Goal: Information Seeking & Learning: Learn about a topic

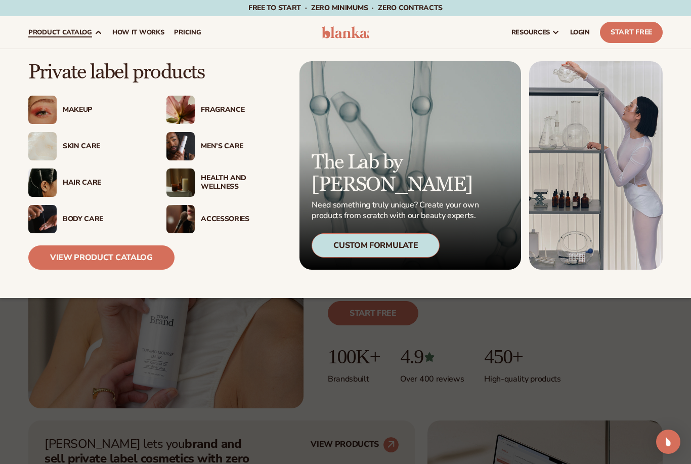
click at [78, 112] on div "Makeup" at bounding box center [104, 110] width 83 height 9
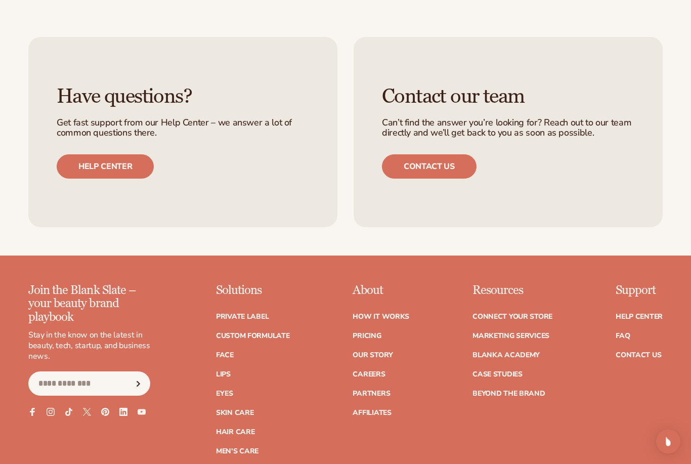
scroll to position [1532, 0]
click at [244, 463] on link "Accessories" at bounding box center [240, 470] width 49 height 7
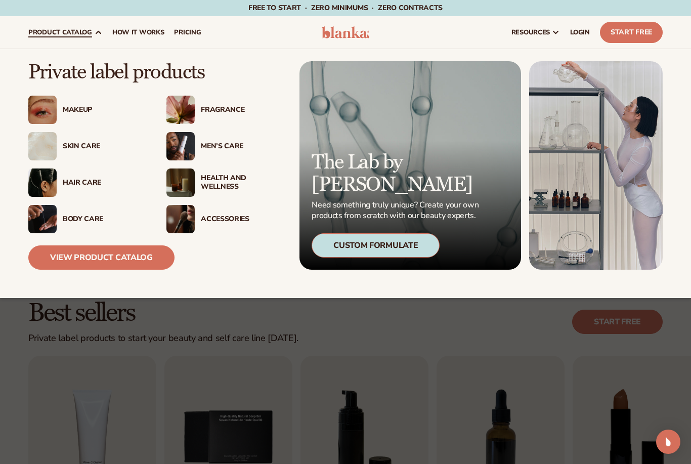
click at [193, 185] on img at bounding box center [180, 182] width 28 height 28
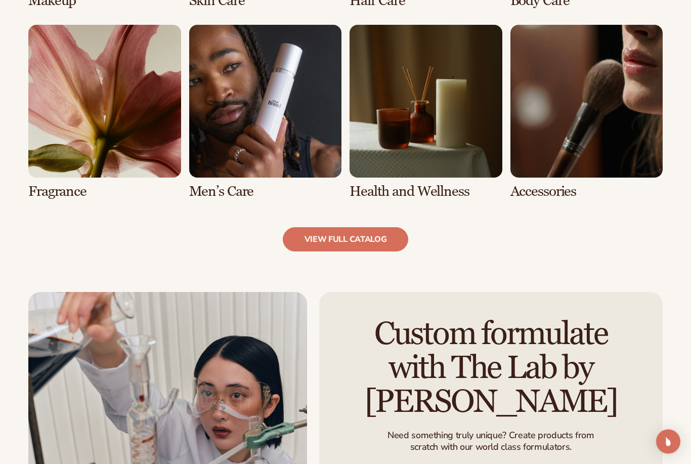
scroll to position [924, 0]
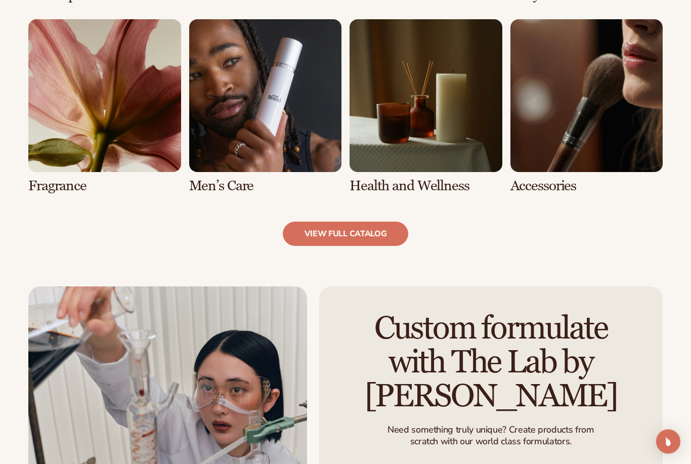
click at [472, 109] on link "7 / 8" at bounding box center [426, 107] width 153 height 174
click at [374, 234] on link "view full catalog" at bounding box center [346, 234] width 126 height 24
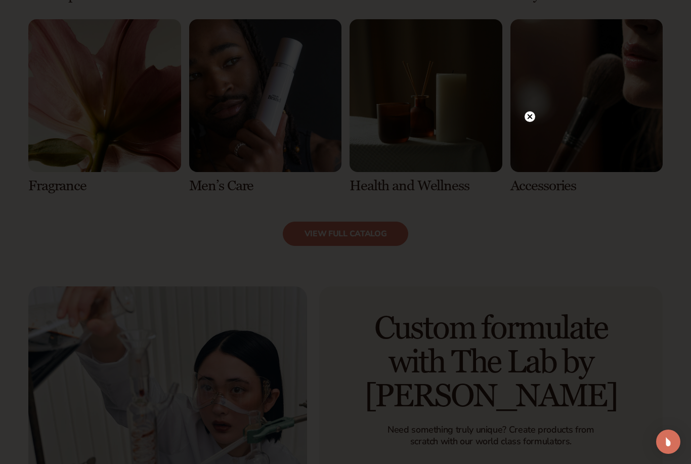
scroll to position [924, 0]
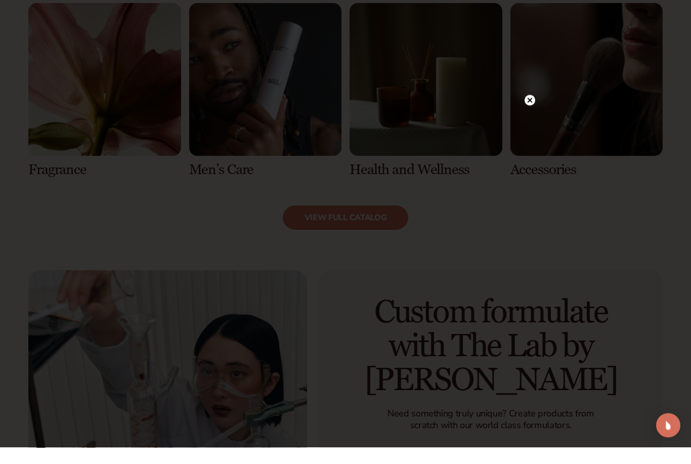
click at [526, 108] on div at bounding box center [530, 117] width 11 height 18
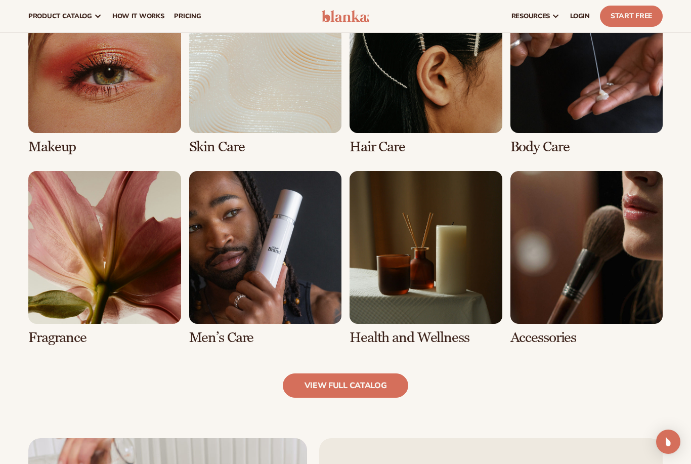
scroll to position [467, 0]
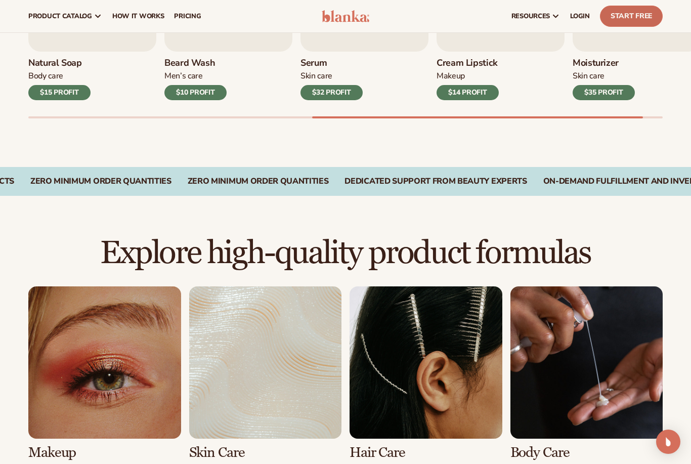
click at [636, 21] on link "Start Free" at bounding box center [631, 16] width 63 height 21
click at [200, 19] on link "pricing" at bounding box center [187, 16] width 37 height 32
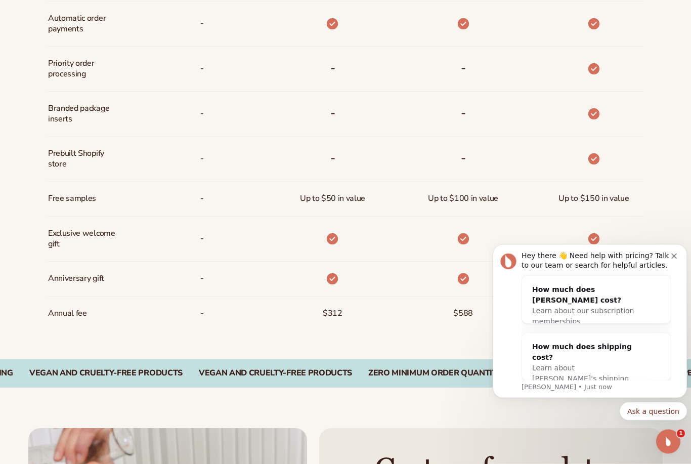
scroll to position [681, 0]
click at [675, 258] on icon "Dismiss notification" at bounding box center [674, 256] width 6 height 6
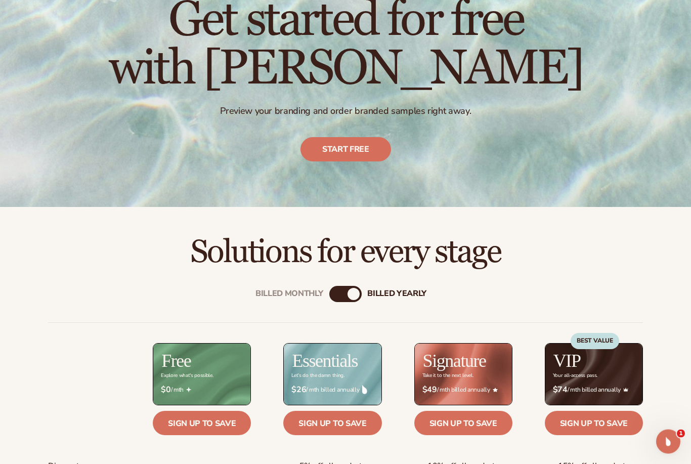
scroll to position [0, 0]
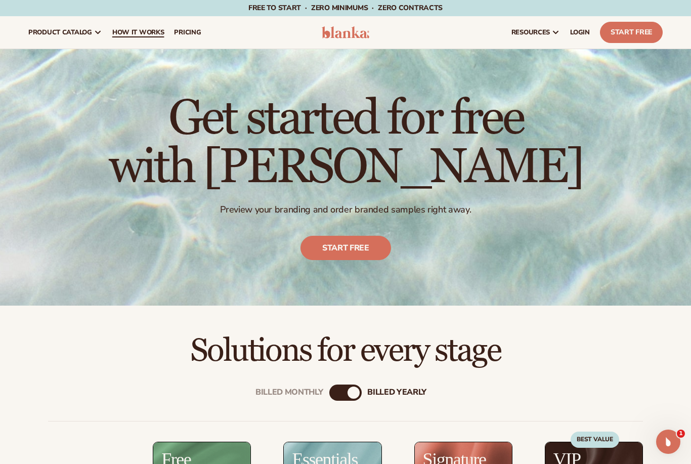
click at [152, 31] on span "How It Works" at bounding box center [138, 32] width 52 height 8
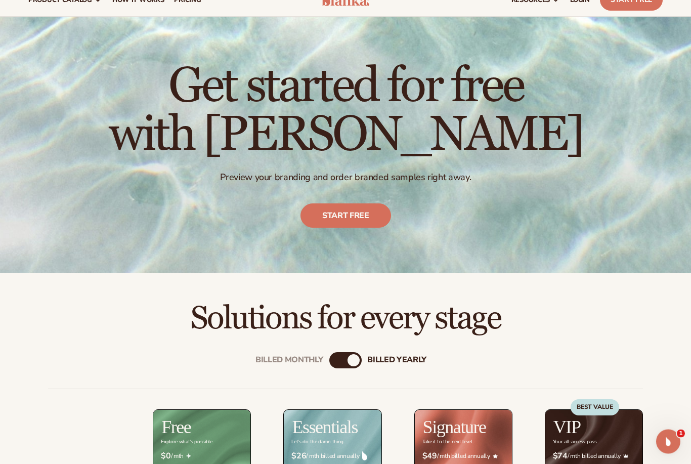
scroll to position [46, 0]
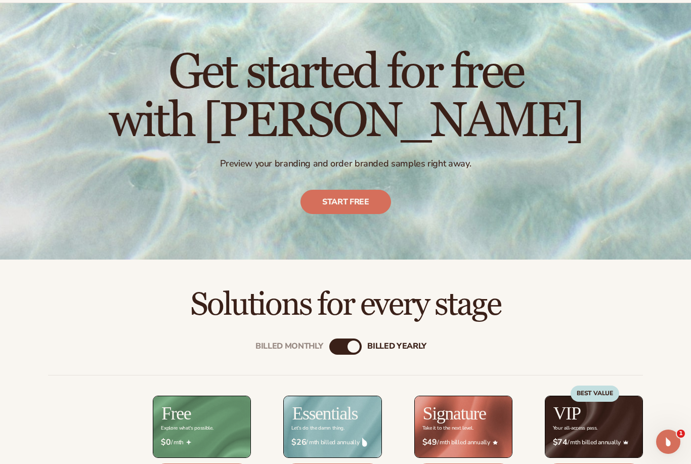
click at [344, 353] on div "Billed Monthly billed Yearly" at bounding box center [345, 346] width 32 height 16
click at [354, 345] on div "billed Yearly" at bounding box center [353, 346] width 12 height 12
drag, startPoint x: 354, startPoint y: 345, endPoint x: 323, endPoint y: 345, distance: 30.9
click at [329, 345] on div "Billed Monthly billed Yearly" at bounding box center [345, 346] width 32 height 16
click at [338, 346] on div "Billed Monthly" at bounding box center [335, 346] width 12 height 12
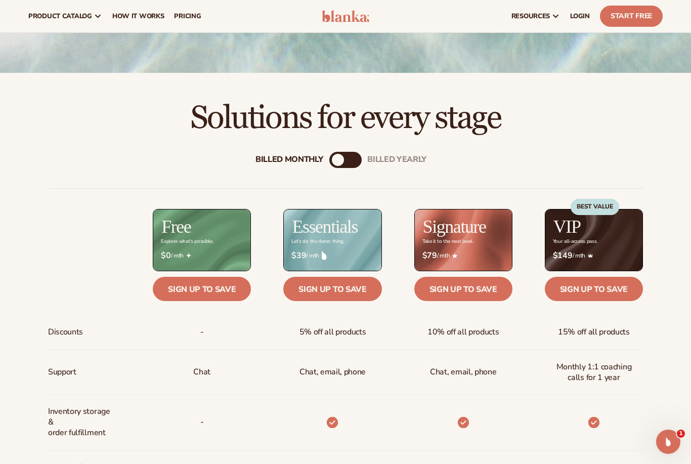
scroll to position [232, 0]
click at [352, 156] on div "billed Yearly" at bounding box center [356, 160] width 12 height 12
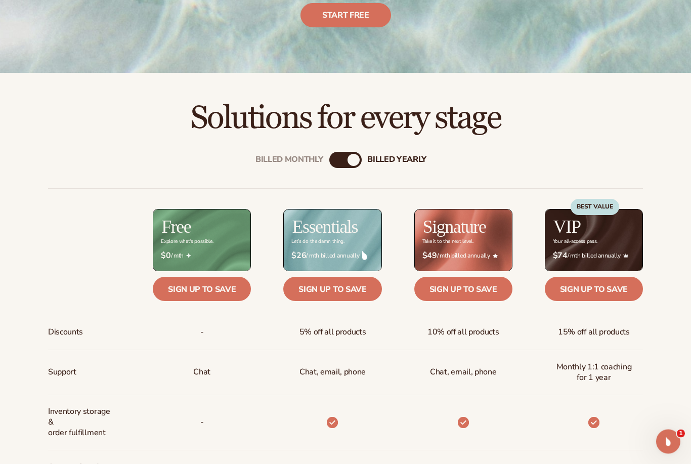
click at [340, 156] on div "Billed Monthly" at bounding box center [335, 160] width 12 height 12
click at [350, 158] on div "billed Yearly" at bounding box center [356, 160] width 12 height 12
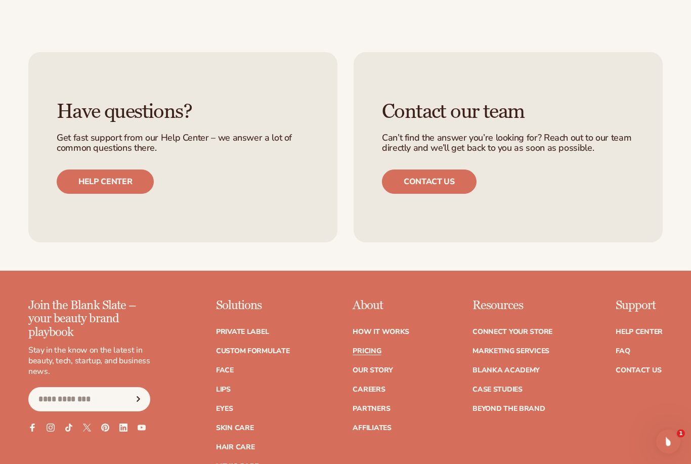
scroll to position [2020, 0]
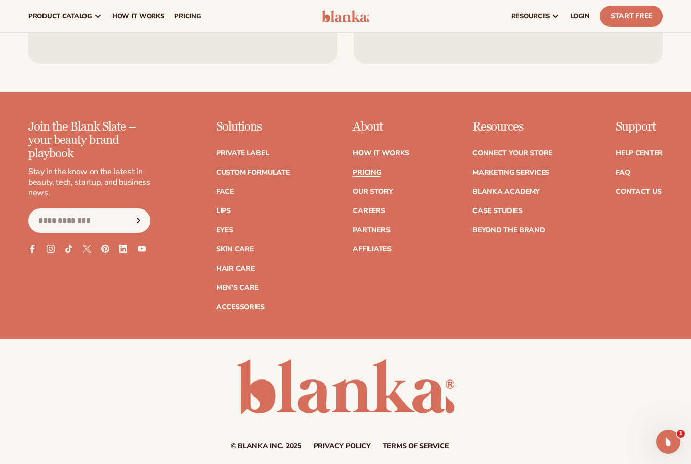
click at [382, 150] on link "How It Works" at bounding box center [381, 153] width 57 height 7
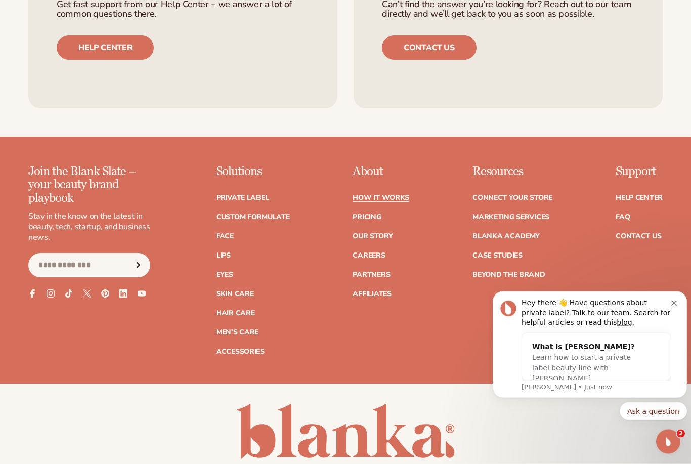
scroll to position [1989, 0]
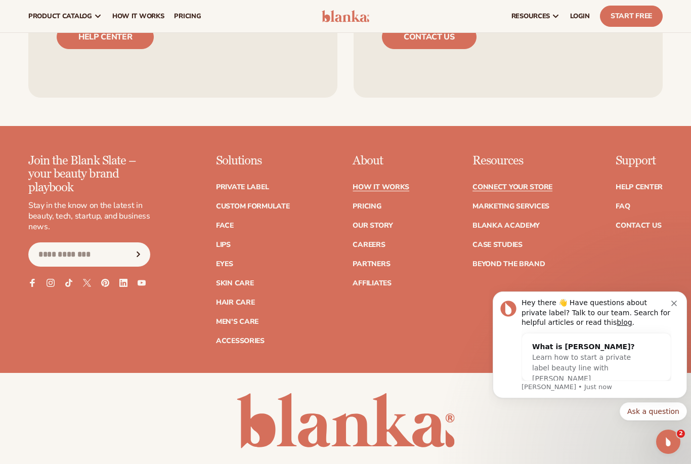
click at [519, 184] on link "Connect your store" at bounding box center [512, 187] width 80 height 7
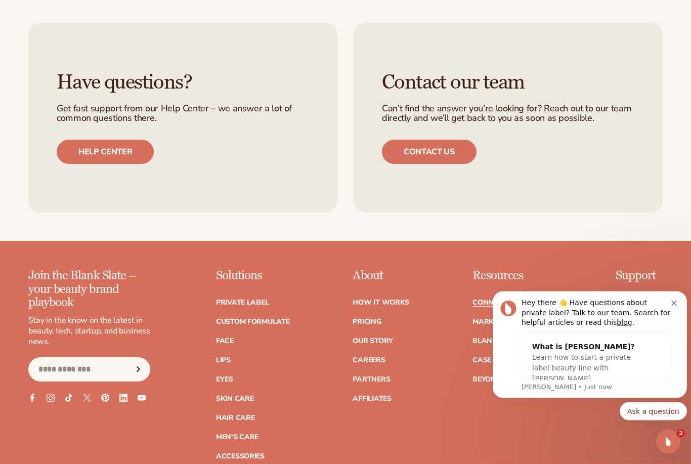
scroll to position [1108, 0]
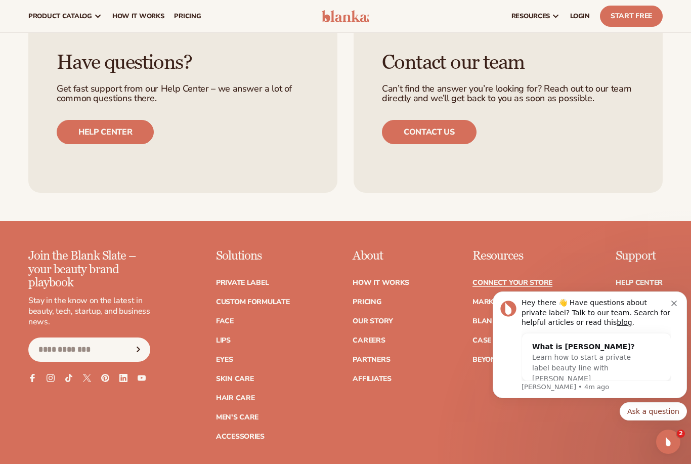
click at [651, 31] on div "resources connect your store" at bounding box center [523, 16] width 288 height 32
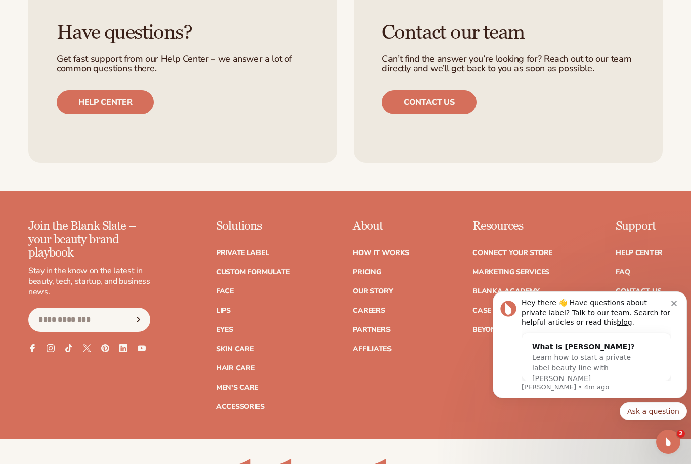
scroll to position [1160, 0]
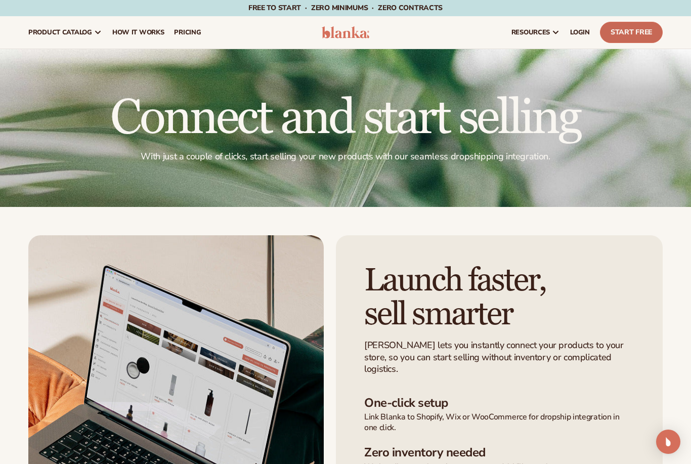
click at [626, 40] on link "Start Free" at bounding box center [631, 32] width 63 height 21
